Goal: Transaction & Acquisition: Purchase product/service

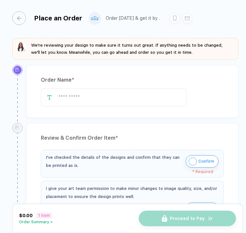
type input "**********"
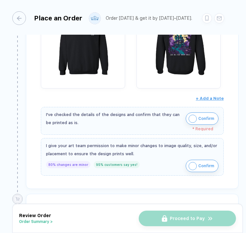
scroll to position [220, 0]
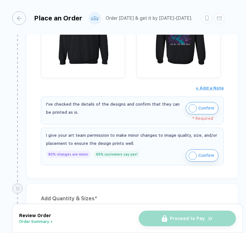
click at [199, 107] on span "Confirm" at bounding box center [206, 108] width 16 height 10
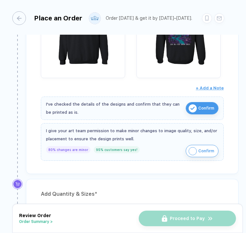
click at [204, 150] on span "Confirm" at bounding box center [206, 151] width 16 height 10
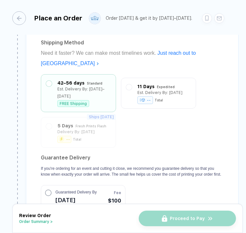
scroll to position [592, 0]
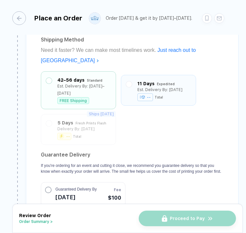
click at [166, 94] on div "-- Total" at bounding box center [160, 97] width 45 height 7
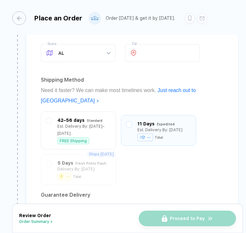
scroll to position [553, 0]
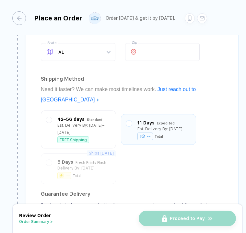
click at [146, 133] on div "--" at bounding box center [146, 137] width 16 height 8
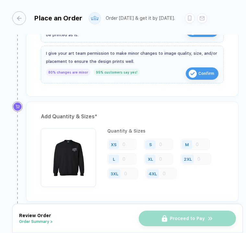
scroll to position [299, 0]
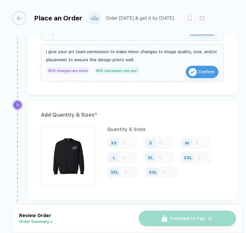
click at [126, 143] on div "XS" at bounding box center [121, 142] width 29 height 11
click at [121, 141] on div "XS" at bounding box center [114, 142] width 15 height 11
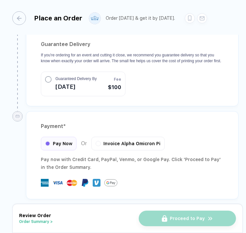
scroll to position [607, 0]
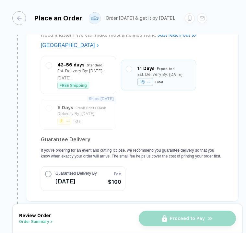
click at [71, 176] on span "[DATE]" at bounding box center [75, 181] width 41 height 10
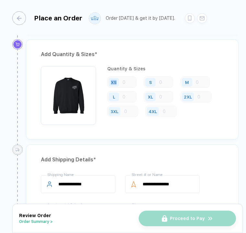
scroll to position [346, 0]
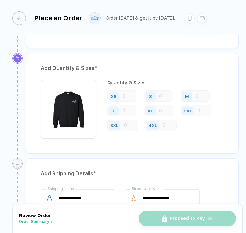
click at [126, 97] on div "XS" at bounding box center [121, 95] width 29 height 11
click at [18, 59] on div at bounding box center [17, 58] width 8 height 8
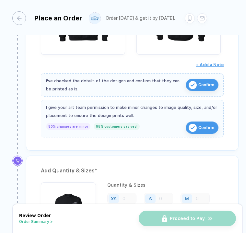
scroll to position [285, 0]
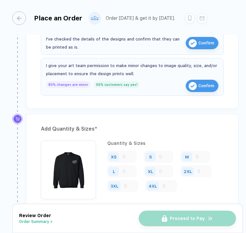
click at [124, 154] on div "XS" at bounding box center [121, 156] width 29 height 11
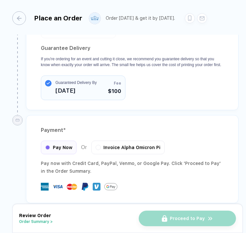
scroll to position [703, 0]
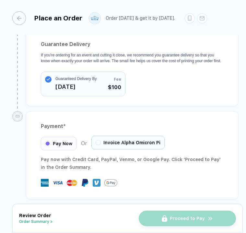
click at [98, 141] on button "button" at bounding box center [98, 143] width 4 height 4
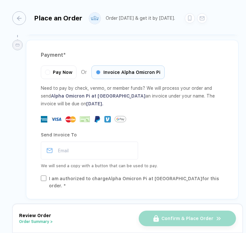
scroll to position [771, 0]
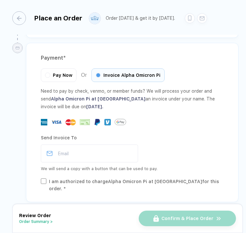
click at [87, 178] on div "I am authorized to charge Alpha Omicron Pi at [GEOGRAPHIC_DATA] for this order.…" at bounding box center [136, 185] width 175 height 14
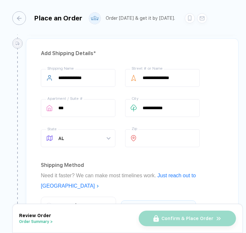
scroll to position [308, 0]
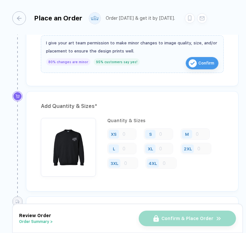
click at [124, 131] on div "XS" at bounding box center [121, 133] width 29 height 11
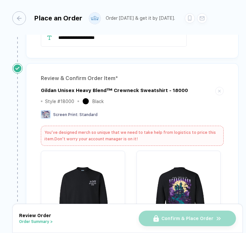
scroll to position [0, 0]
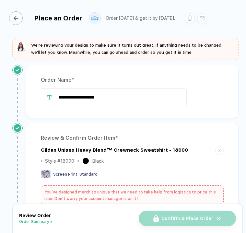
click at [23, 20] on button "button" at bounding box center [17, 18] width 14 height 14
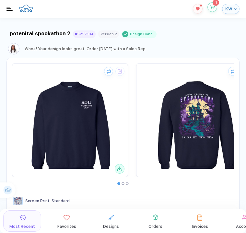
click at [212, 10] on button "button" at bounding box center [213, 7] width 10 height 10
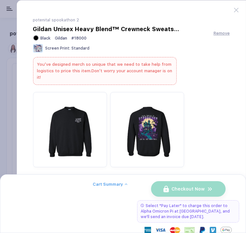
scroll to position [102, 0]
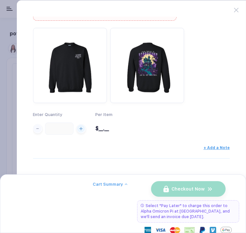
click at [103, 128] on span "$__.__" at bounding box center [102, 129] width 14 height 6
click at [157, 130] on div "Enter Quantity ** Per Item $__.__" at bounding box center [131, 84] width 197 height 113
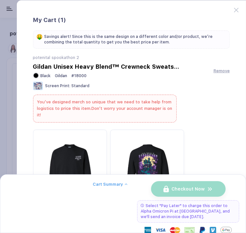
click at [240, 8] on div at bounding box center [240, 6] width 12 height 12
